Goal: Book appointment/travel/reservation

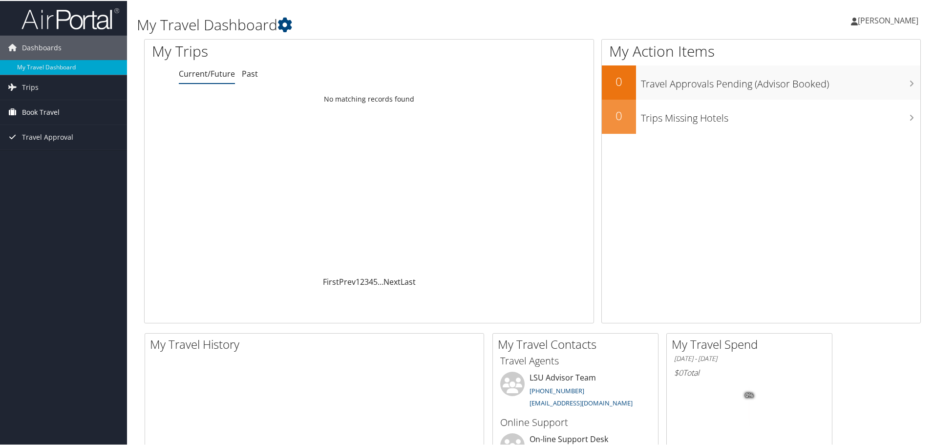
click at [64, 111] on link "Book Travel" at bounding box center [63, 111] width 127 height 24
click at [62, 158] on link "Book/Manage Online Trips" at bounding box center [63, 160] width 127 height 15
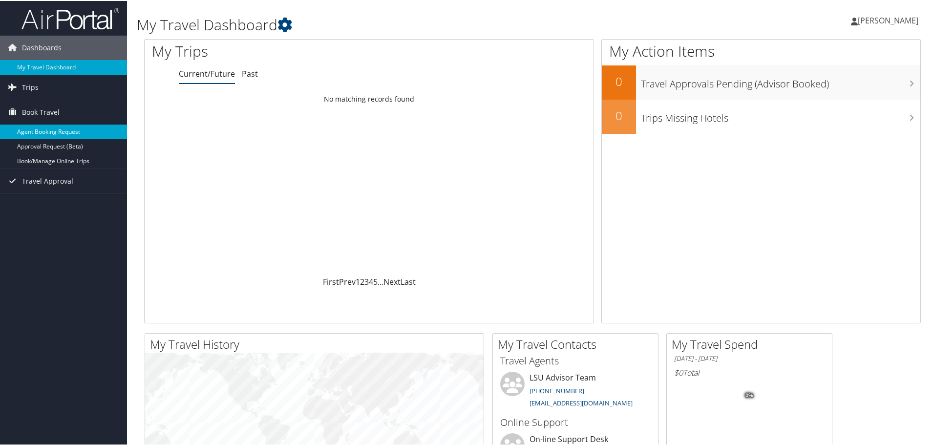
click at [33, 132] on link "Agent Booking Request" at bounding box center [63, 131] width 127 height 15
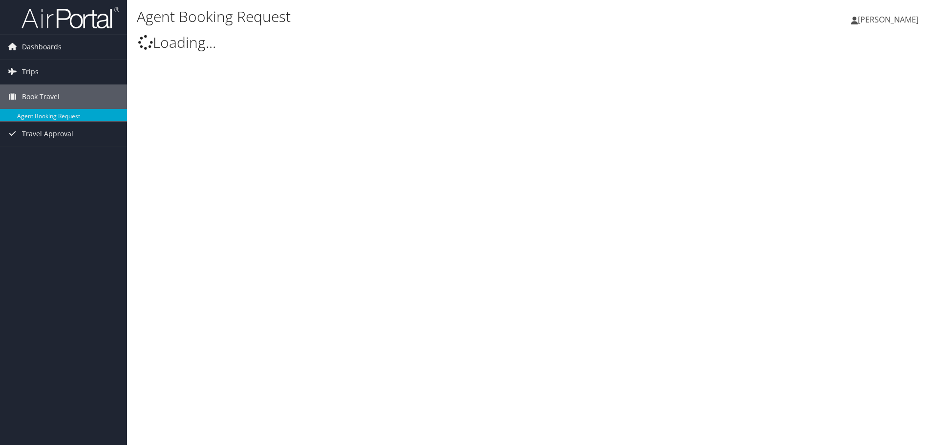
type input "[PERSON_NAME]"
select select "[EMAIL_ADDRESS][DOMAIN_NAME]"
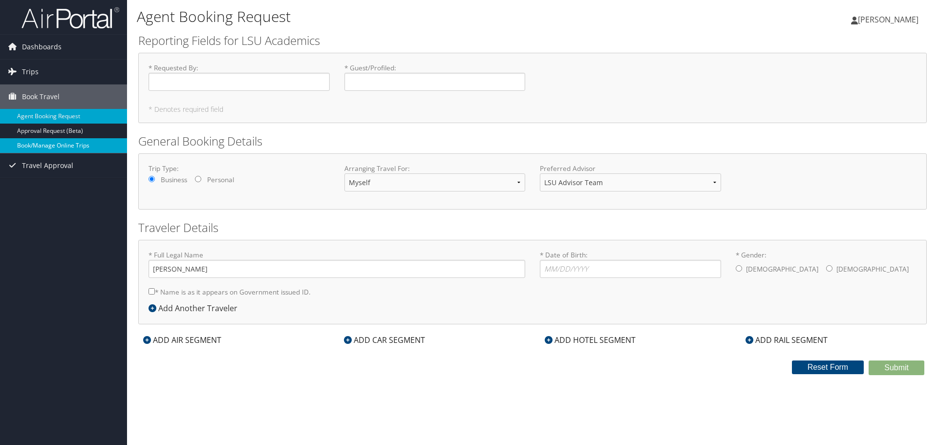
click at [34, 140] on link "Book/Manage Online Trips" at bounding box center [63, 145] width 127 height 15
